Goal: Information Seeking & Learning: Learn about a topic

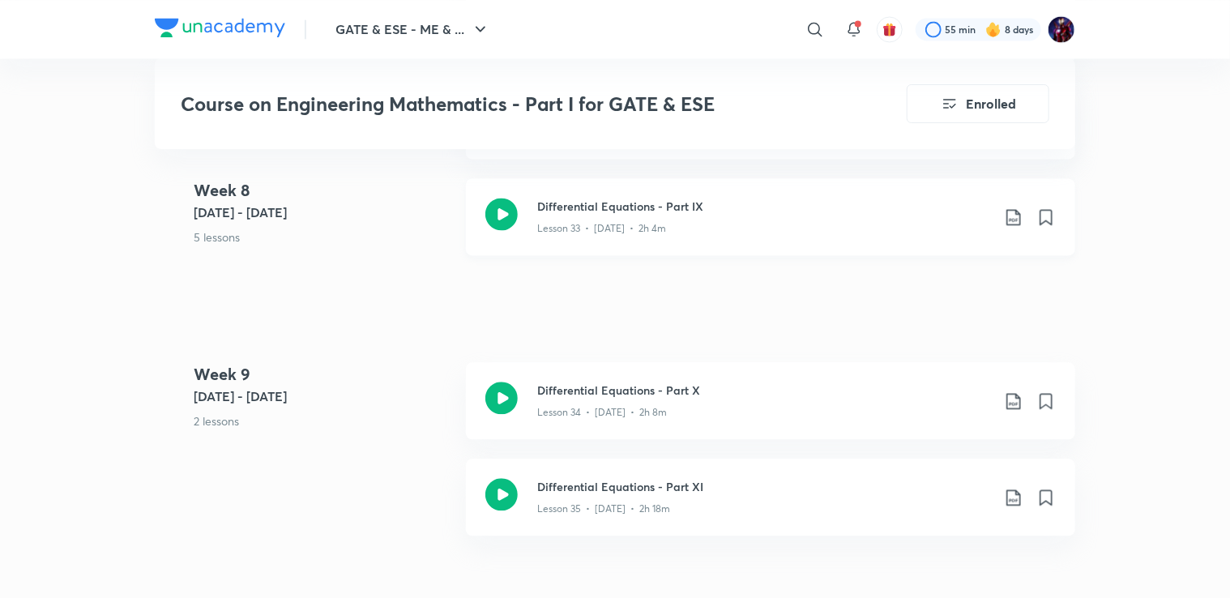
scroll to position [4656, 0]
click at [502, 215] on icon at bounding box center [501, 214] width 32 height 32
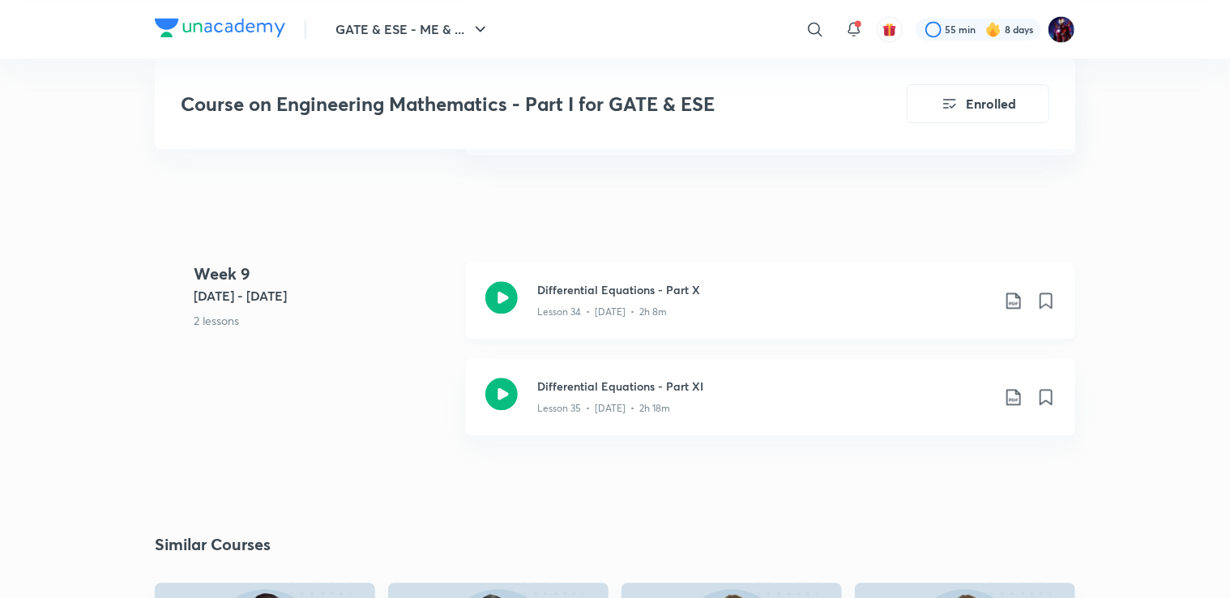
scroll to position [4769, 0]
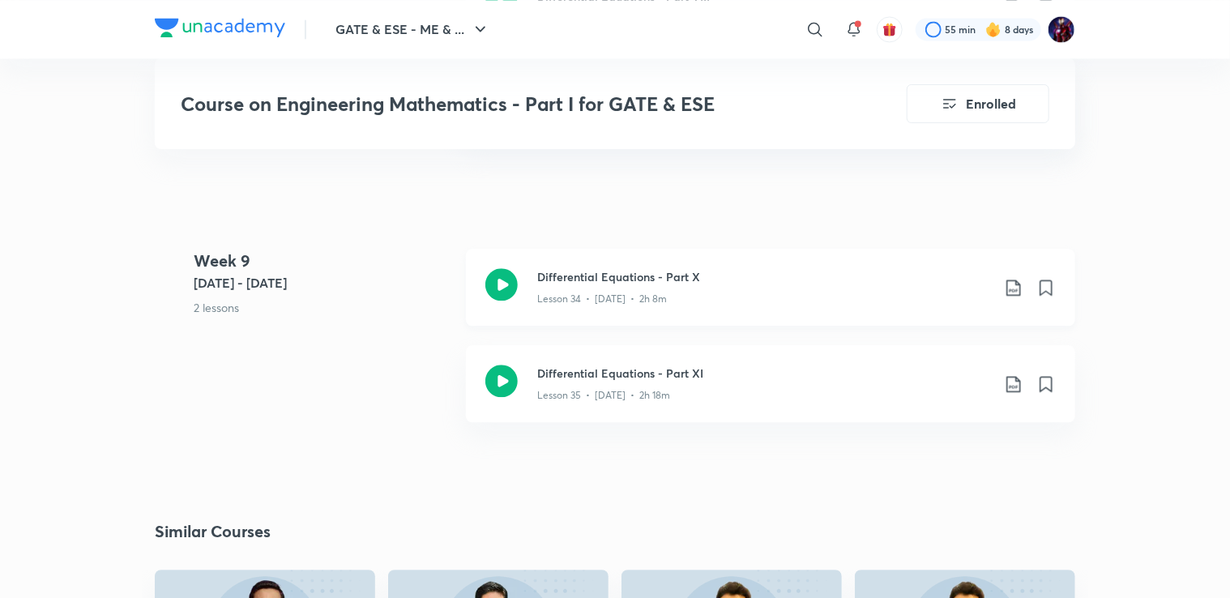
click at [901, 299] on div "Lesson 34 • [DATE] • 2h 8m" at bounding box center [764, 295] width 454 height 21
click at [714, 348] on div "Differential Equations - Part XI Lesson 35 • [DATE] • 2h 18m" at bounding box center [770, 383] width 609 height 77
click at [599, 286] on div "Lesson 34 • [DATE] • 2h 8m" at bounding box center [764, 295] width 454 height 21
